Goal: Information Seeking & Learning: Learn about a topic

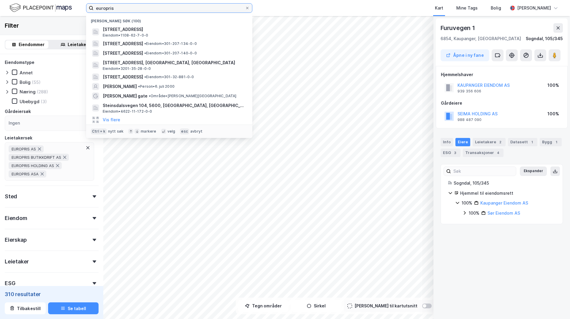
drag, startPoint x: 135, startPoint y: 8, endPoint x: 82, endPoint y: 4, distance: 53.3
click at [82, 4] on div "europris Nylige søk (100) [STREET_ADDRESS] Eiendom • 1108-62-7-0-0 [STREET_ADDR…" at bounding box center [285, 8] width 570 height 16
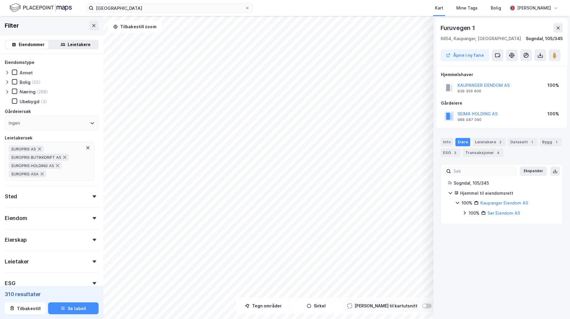
click at [332, 5] on div "Kart Mine Tags Bolig" at bounding box center [394, 8] width 227 height 16
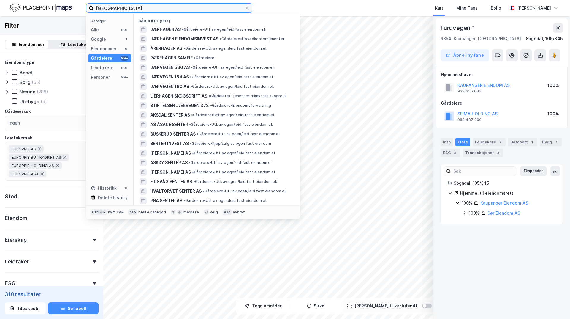
drag, startPoint x: 143, startPoint y: 8, endPoint x: 116, endPoint y: 9, distance: 27.7
click at [116, 9] on input "[GEOGRAPHIC_DATA]" at bounding box center [169, 8] width 151 height 9
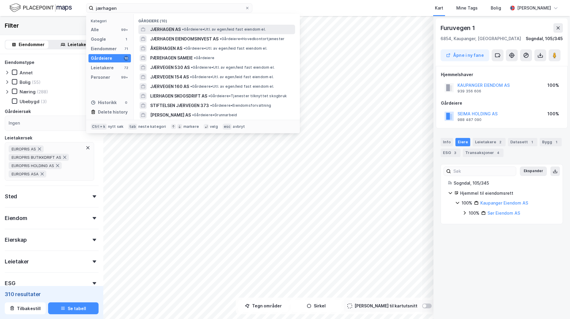
click at [165, 30] on span "JÆRHAGEN AS" at bounding box center [165, 29] width 31 height 7
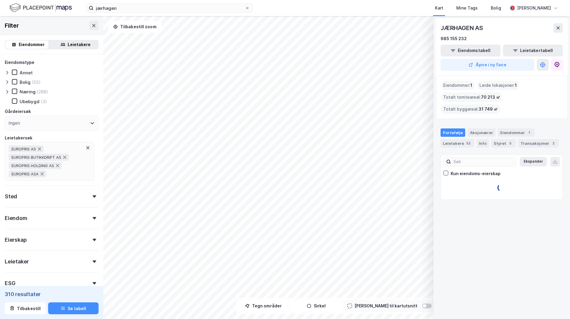
click at [87, 146] on icon at bounding box center [87, 147] width 5 height 5
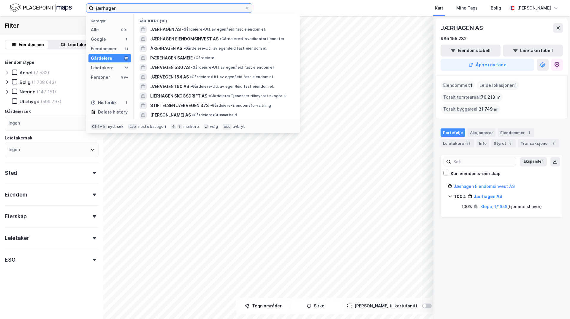
drag, startPoint x: 126, startPoint y: 9, endPoint x: 63, endPoint y: 8, distance: 63.2
click at [63, 8] on div "jærhagen Kategori Alle 99+ Google 1 Eiendommer 71 Gårdeiere 10 Leietakere 72 Pe…" at bounding box center [285, 8] width 570 height 16
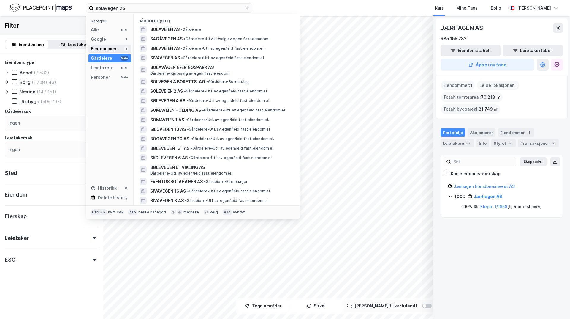
click at [112, 46] on div "Eiendommer" at bounding box center [104, 48] width 26 height 7
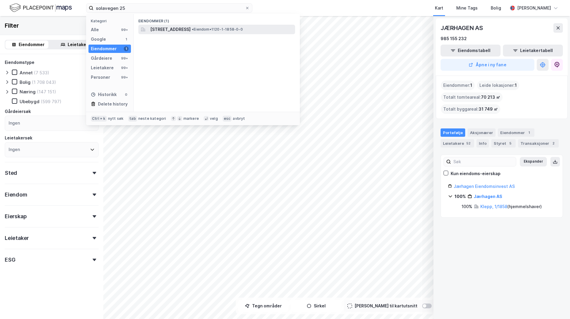
click at [191, 26] on span "[STREET_ADDRESS]" at bounding box center [170, 29] width 40 height 7
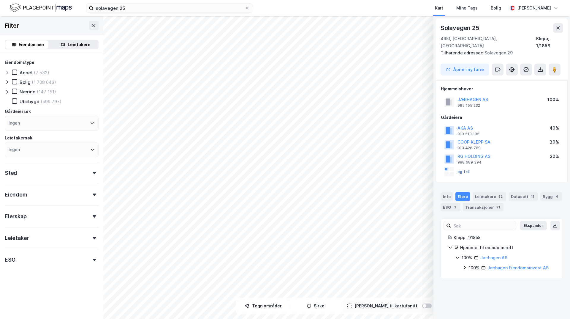
click at [0, 0] on button "og 1 til" at bounding box center [0, 0] width 0 height 0
click at [91, 23] on icon at bounding box center [93, 25] width 5 height 5
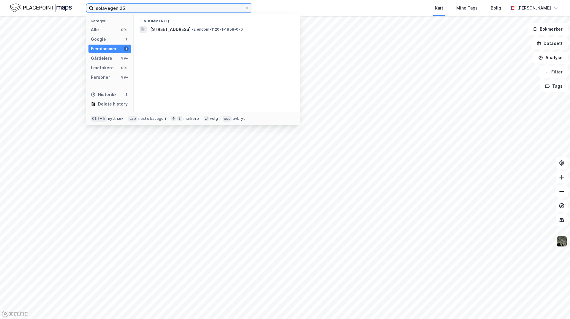
drag, startPoint x: 137, startPoint y: 10, endPoint x: 72, endPoint y: 5, distance: 64.9
click at [72, 5] on div "solavegen 25 Kategori Alle 99+ Google 1 Eiendommer 1 Gårdeiere 99+ Leietakere 9…" at bounding box center [285, 8] width 570 height 16
drag, startPoint x: 147, startPoint y: 7, endPoint x: 62, endPoint y: 5, distance: 84.9
click at [62, 5] on div "magasin blaa Kategori Alle 99+ Google 1 Eiendommer 0 Gårdeiere 72 Leietakere 99…" at bounding box center [285, 8] width 570 height 16
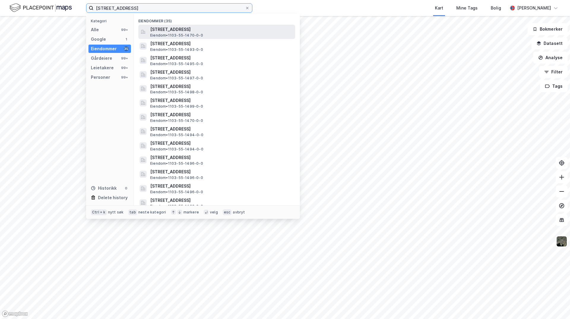
type input "[STREET_ADDRESS]"
click at [182, 30] on span "[STREET_ADDRESS]" at bounding box center [221, 29] width 142 height 7
